Goal: Task Accomplishment & Management: Use online tool/utility

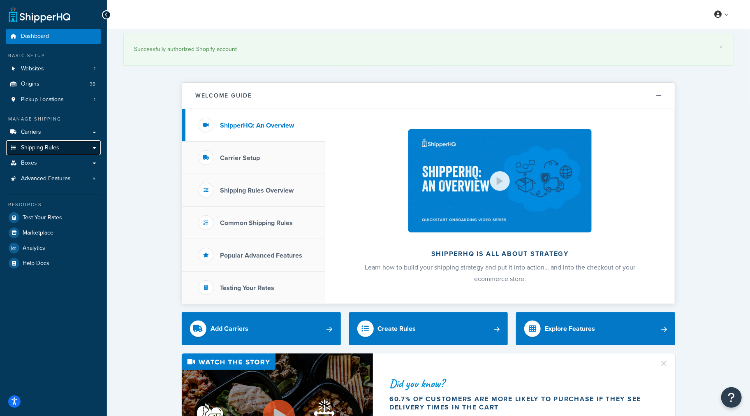
click at [46, 144] on span "Shipping Rules" at bounding box center [40, 147] width 38 height 7
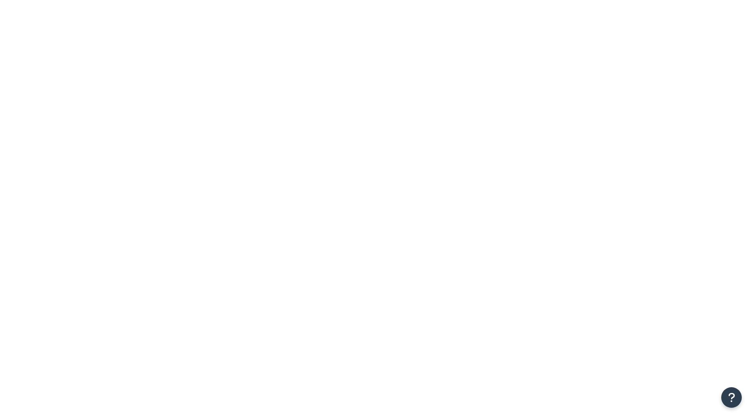
type input "annie's"
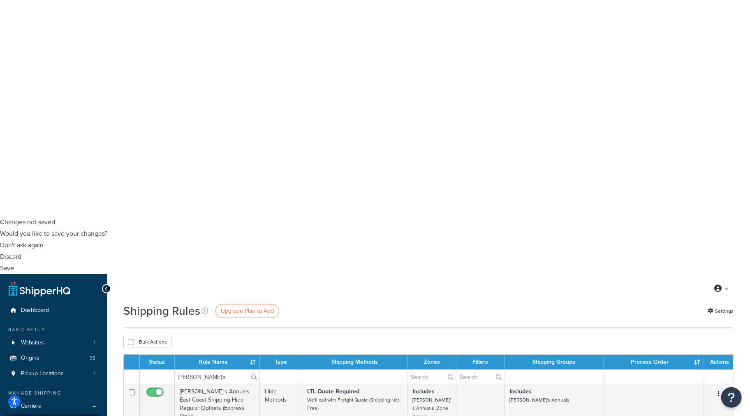
scroll to position [274, 0]
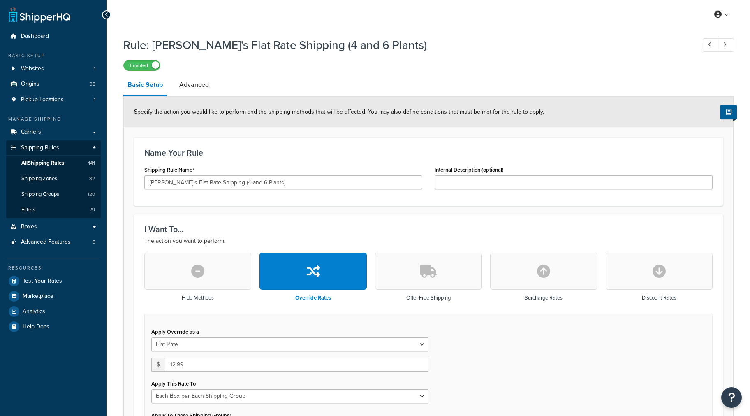
select select "BOX"
click at [48, 163] on span "All Shipping Rules" at bounding box center [42, 163] width 43 height 7
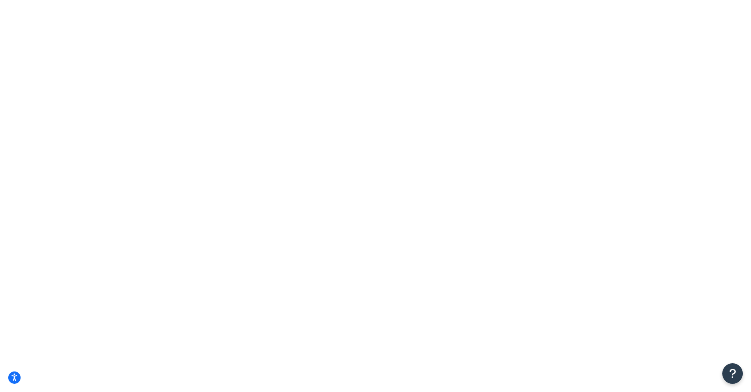
drag, startPoint x: 202, startPoint y: 102, endPoint x: 169, endPoint y: 98, distance: 33.5
type input "under 9 free shipping"
select select "SHIPPING_GROUP"
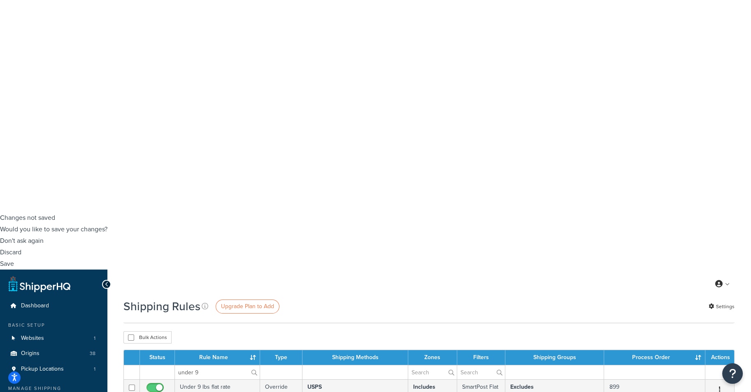
scroll to position [183, 0]
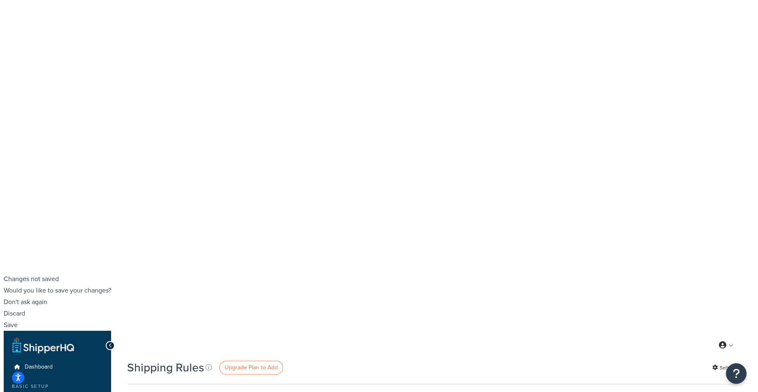
scroll to position [0, 0]
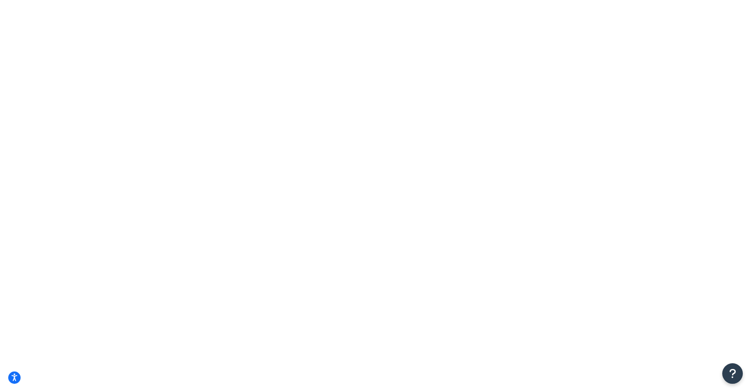
drag, startPoint x: 210, startPoint y: 104, endPoint x: 149, endPoint y: 108, distance: 61.0
type input "NA9 FS"
select select "15"
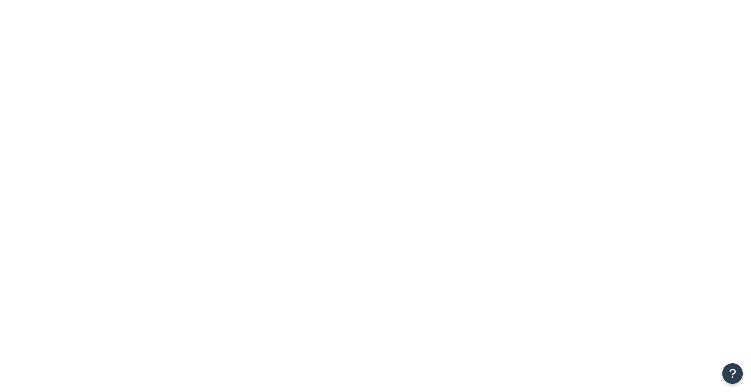
type input "NA9 FS"
drag, startPoint x: 214, startPoint y: 104, endPoint x: 103, endPoint y: 101, distance: 110.7
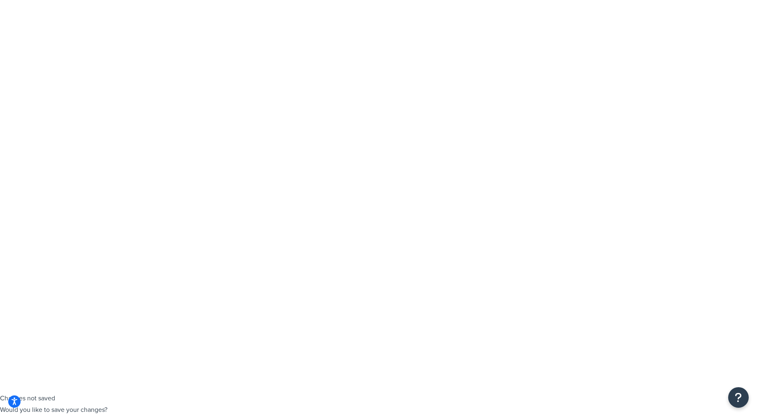
select select "[GEOGRAPHIC_DATA]"
checkbox input "true"
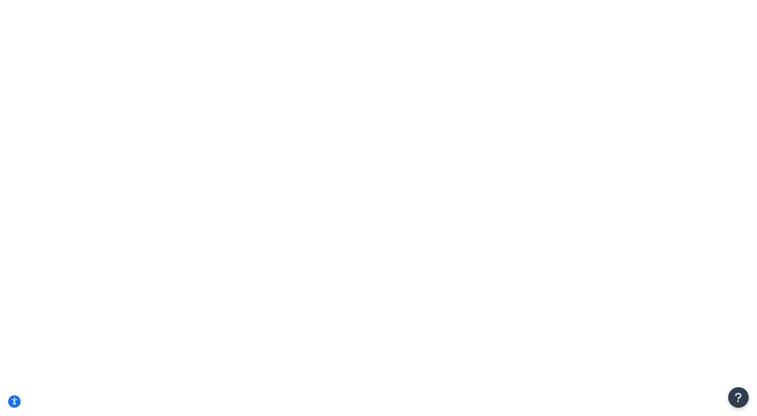
select select "OR"
drag, startPoint x: 301, startPoint y: 223, endPoint x: 239, endPoint y: 239, distance: 64.5
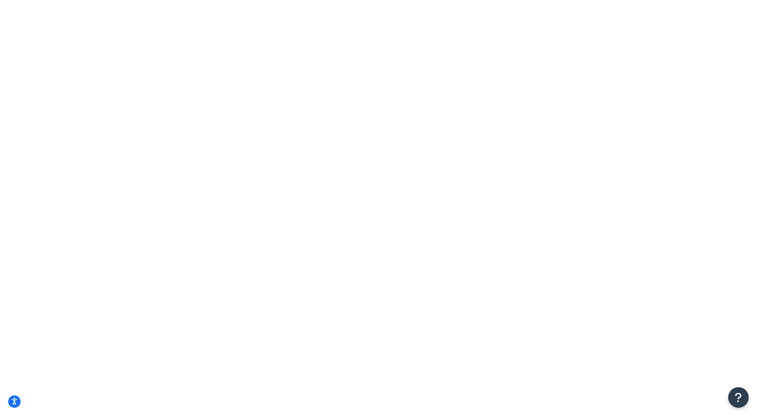
type input "385 s. 3rd st"
type input "st helens"
drag, startPoint x: 299, startPoint y: 224, endPoint x: 264, endPoint y: 223, distance: 35.8
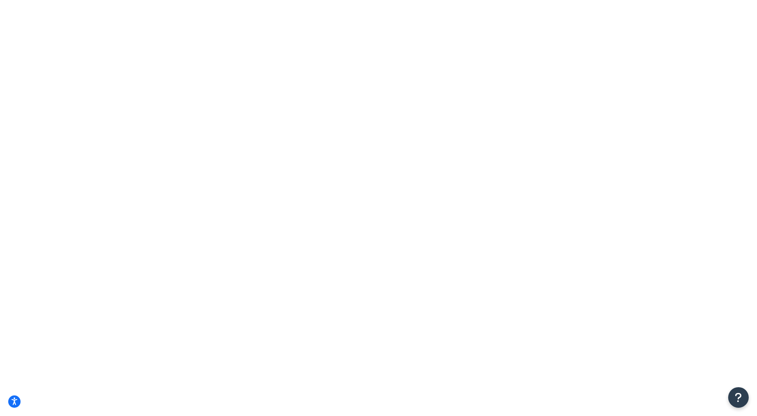
type input "2"
drag, startPoint x: 310, startPoint y: 196, endPoint x: 280, endPoint y: 198, distance: 30.5
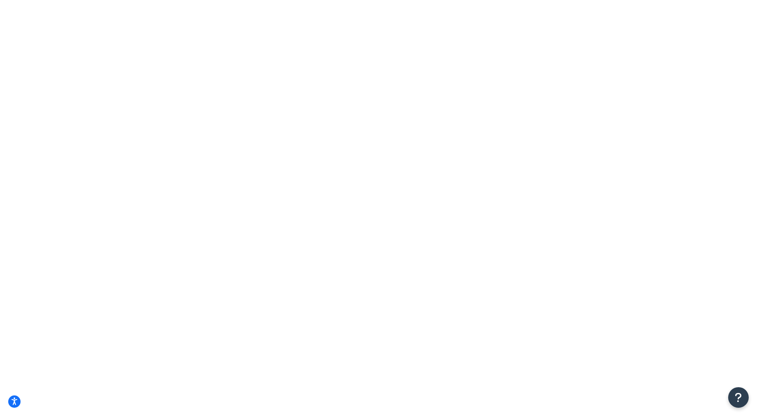
checkbox input "true"
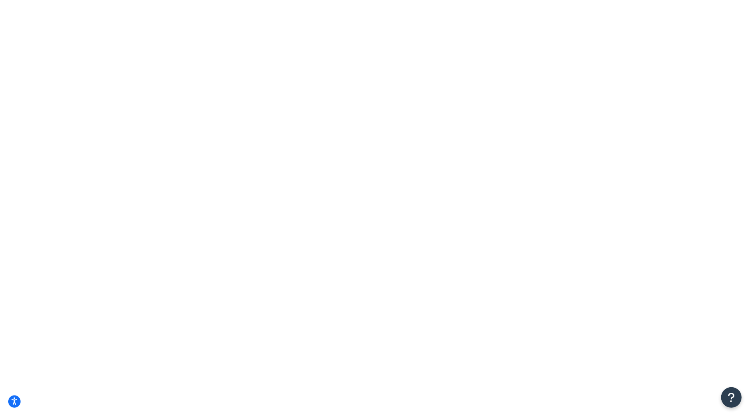
drag, startPoint x: 336, startPoint y: 196, endPoint x: 260, endPoint y: 207, distance: 76.9
type input "1"
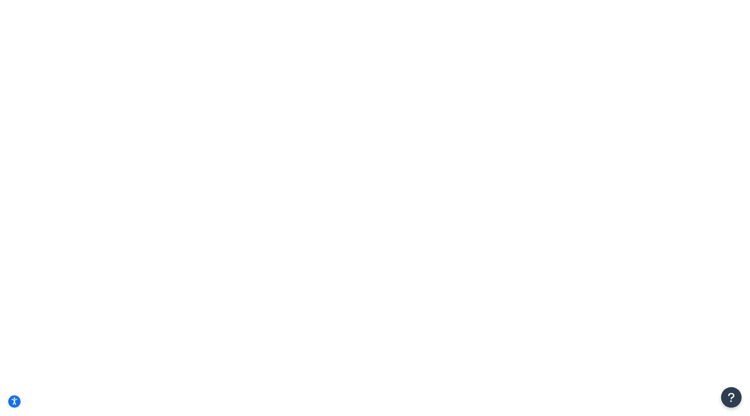
type input "1"
checkbox input "false"
drag, startPoint x: 292, startPoint y: 198, endPoint x: 272, endPoint y: 197, distance: 20.6
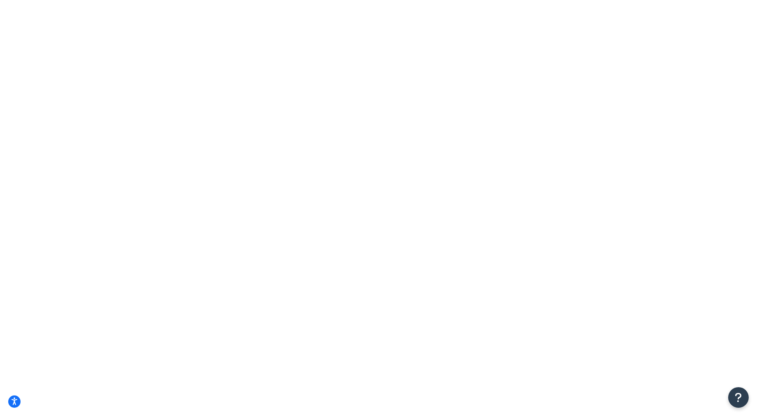
type input ".0"
type input ".85"
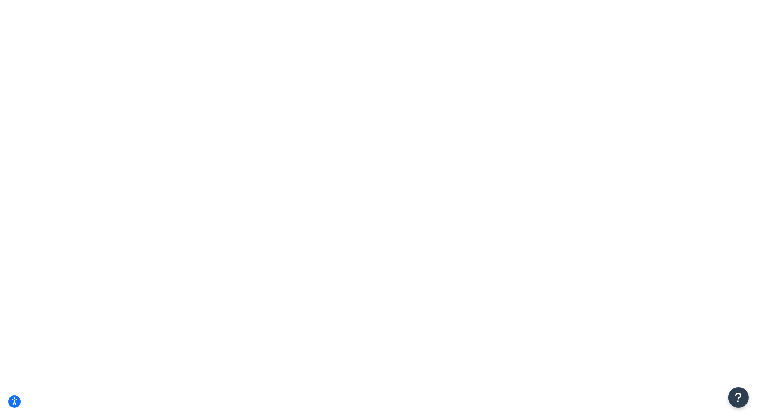
checkbox input "true"
type input "n"
type input "unde"
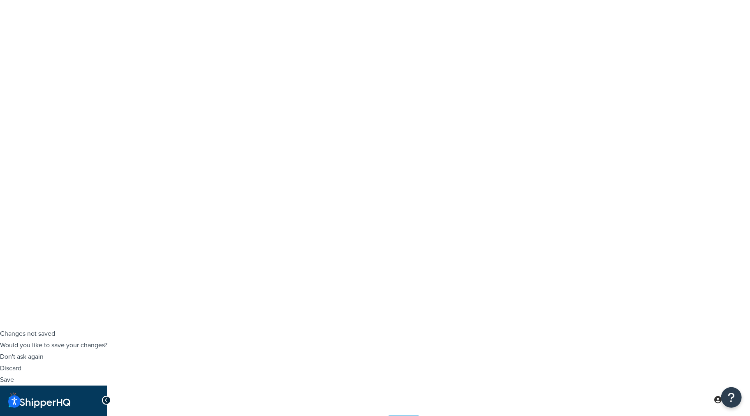
scroll to position [91, 0]
type input "5"
type input "6"
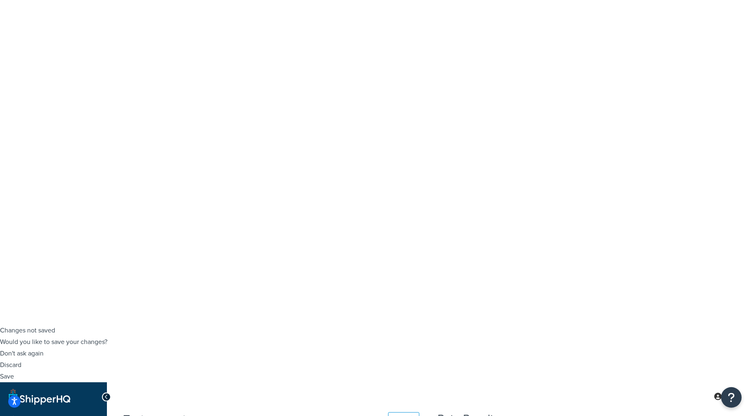
type input "6"
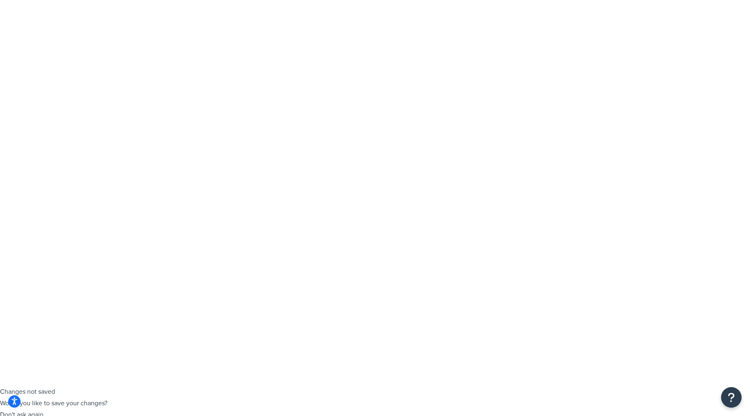
scroll to position [0, 0]
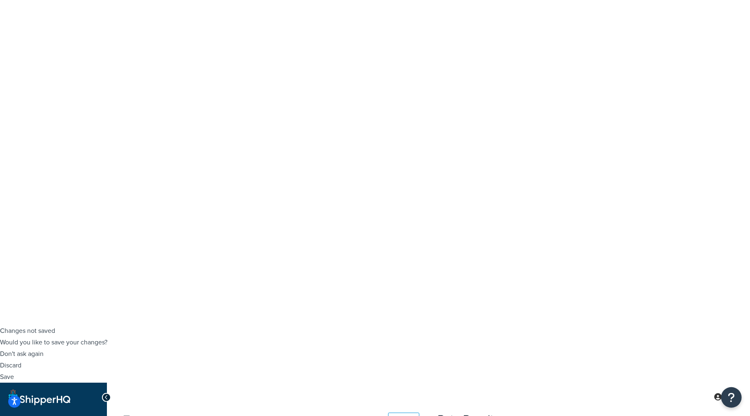
scroll to position [91, 0]
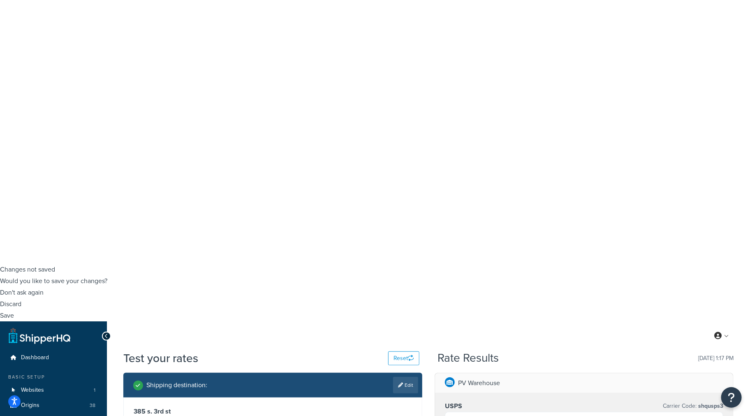
scroll to position [183, 0]
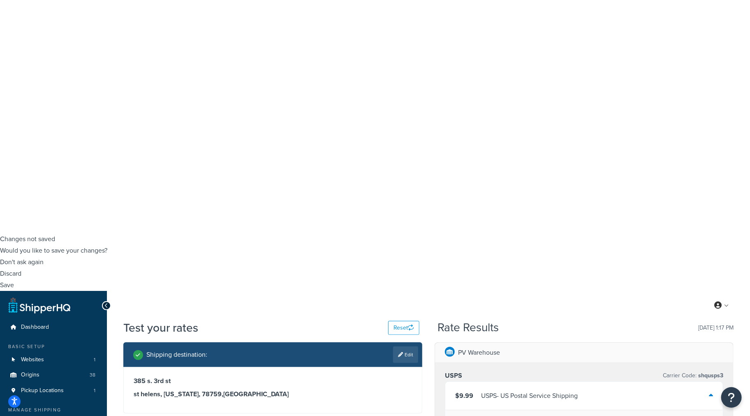
checkbox input "true"
type input "2"
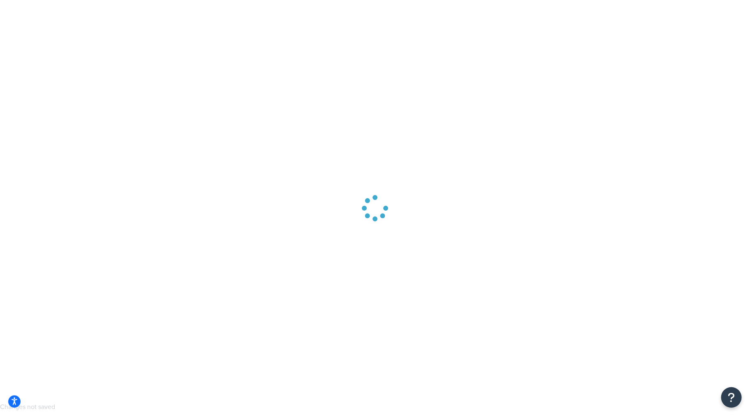
scroll to position [0, 0]
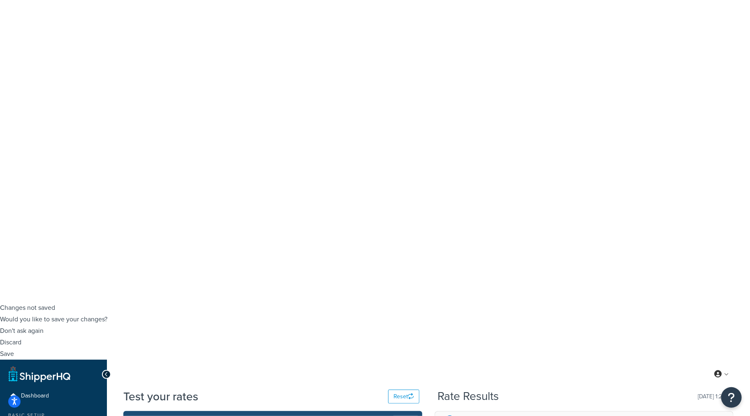
scroll to position [137, 0]
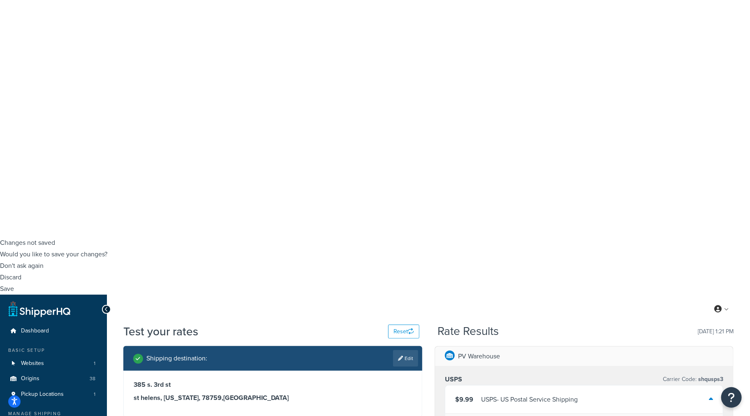
scroll to position [183, 0]
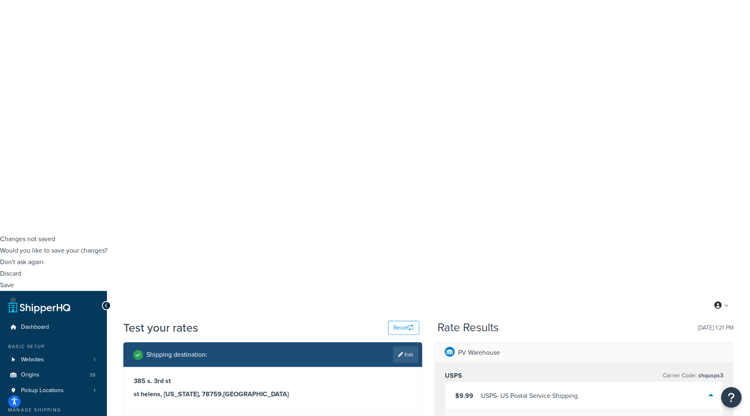
type input "4"
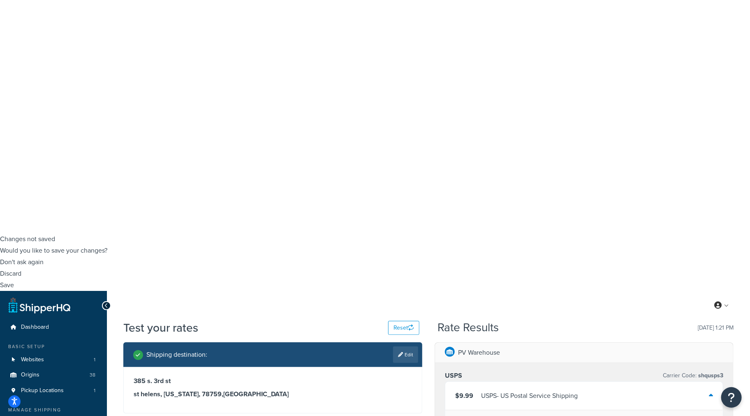
checkbox input "true"
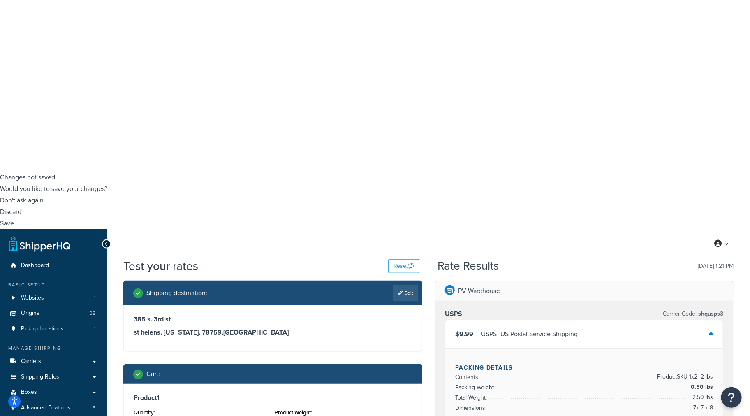
scroll to position [320, 0]
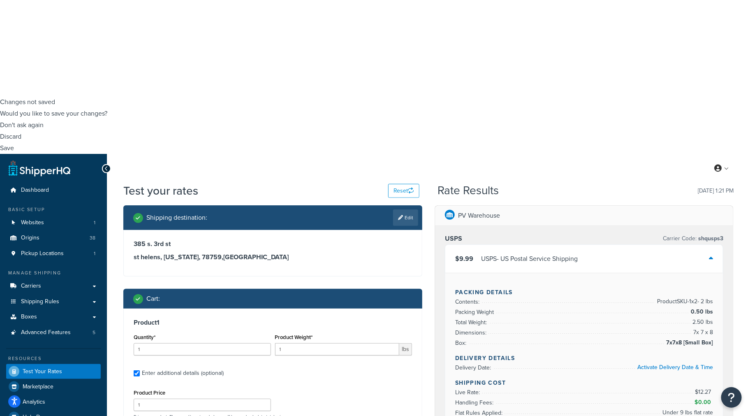
type input "2"
drag, startPoint x: 315, startPoint y: 174, endPoint x: 311, endPoint y: 174, distance: 4.5
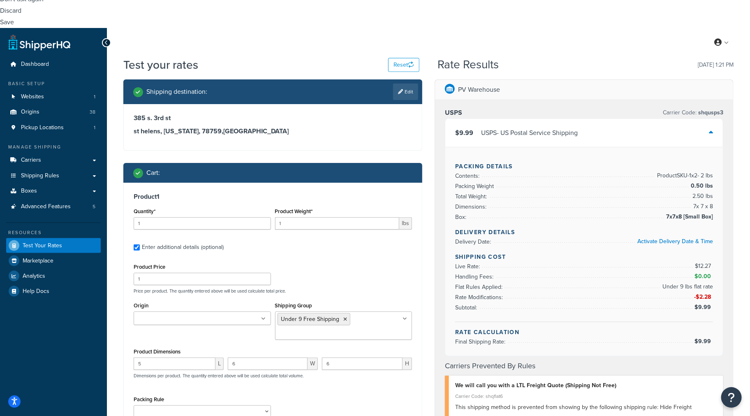
scroll to position [457, 0]
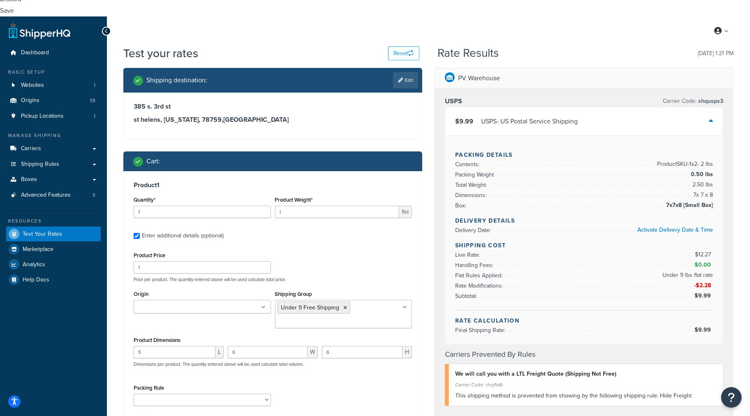
type input "pv"
drag, startPoint x: 202, startPoint y: 129, endPoint x: 272, endPoint y: 127, distance: 69.2
type input "anni"
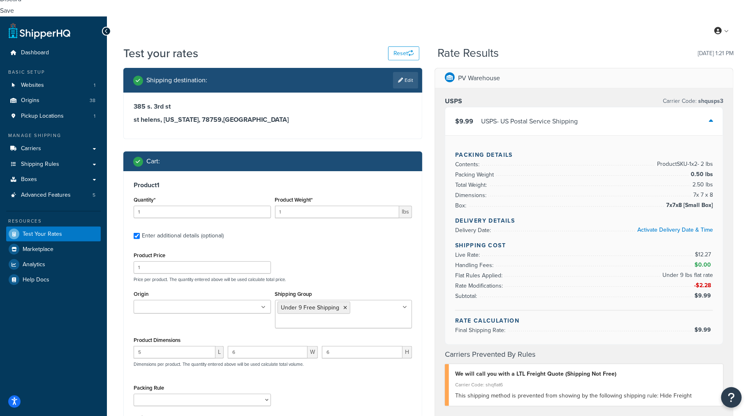
drag, startPoint x: 311, startPoint y: 130, endPoint x: 292, endPoint y: 137, distance: 20.3
select select "84863"
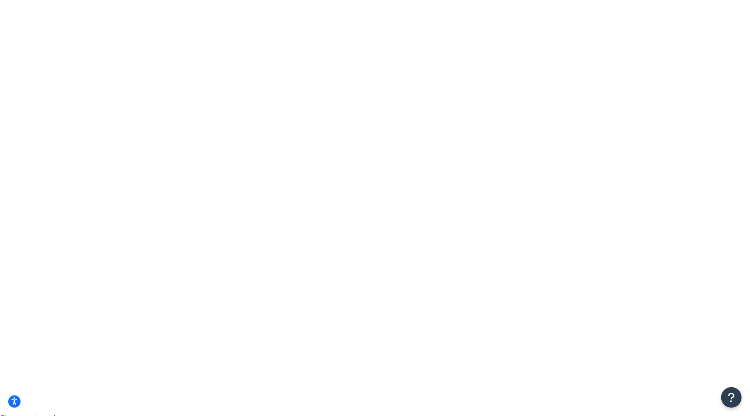
scroll to position [0, 0]
